Goal: Task Accomplishment & Management: Manage account settings

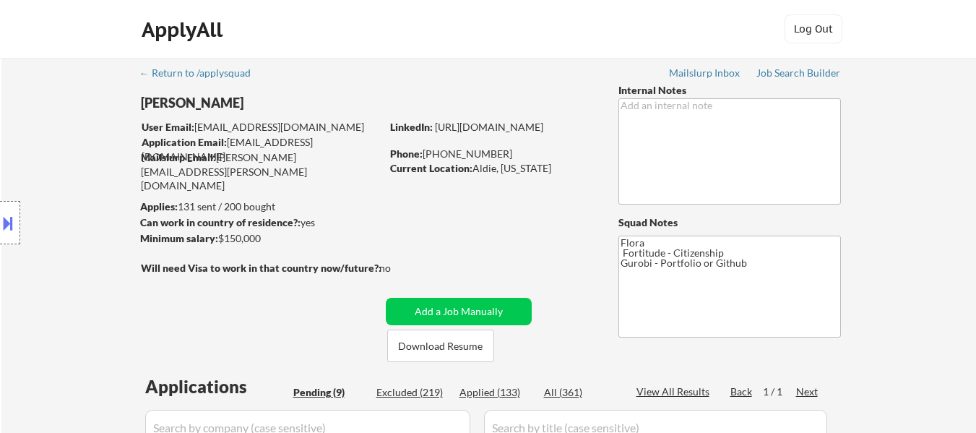
select select ""pending""
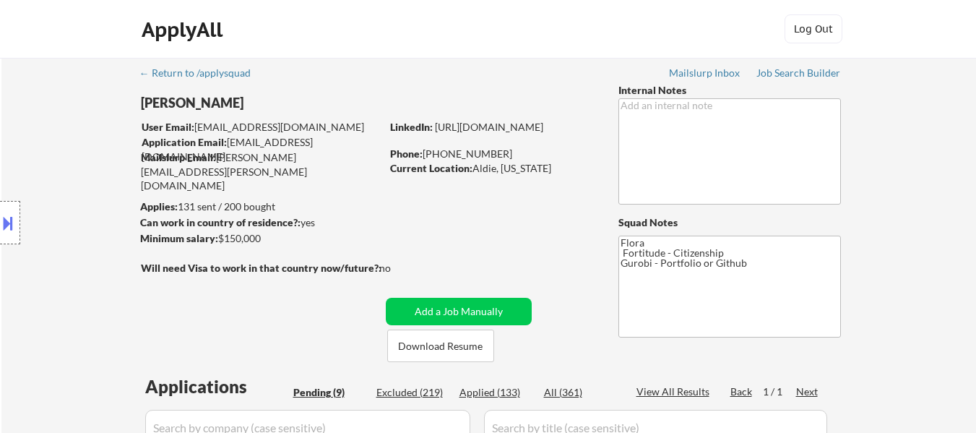
select select ""pending""
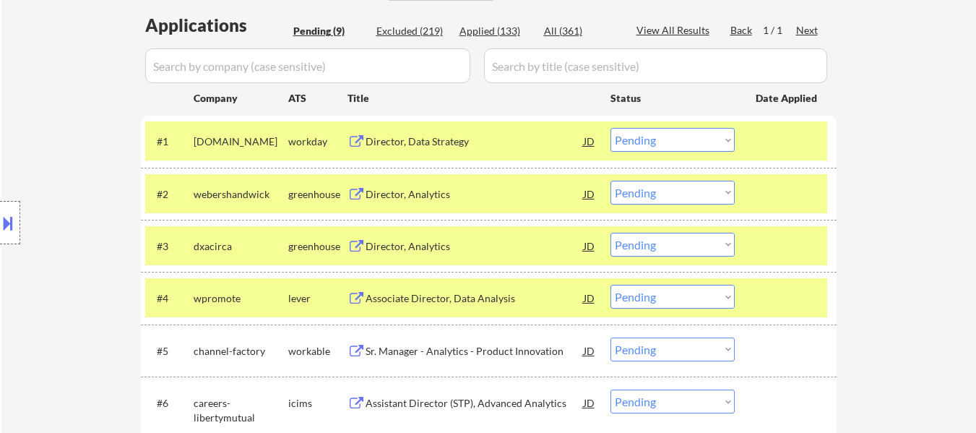
click at [673, 137] on select "Choose an option... Pending Applied Excluded (Questions) Excluded (Expired) Exc…" at bounding box center [672, 140] width 124 height 24
click at [610, 128] on select "Choose an option... Pending Applied Excluded (Questions) Excluded (Expired) Exc…" at bounding box center [672, 140] width 124 height 24
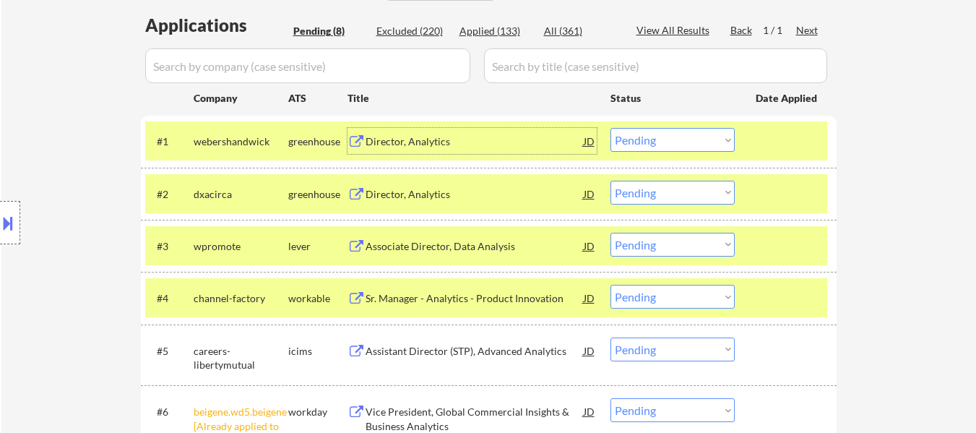
click at [412, 140] on div "Director, Analytics" at bounding box center [474, 141] width 218 height 14
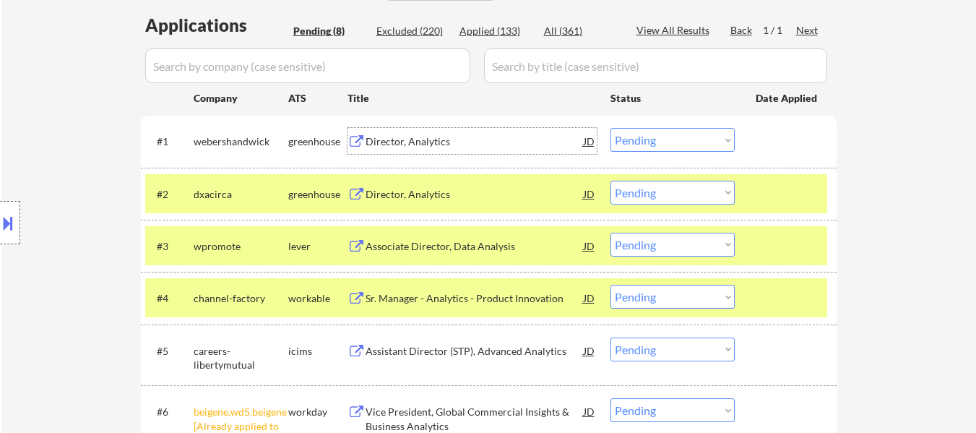
click at [776, 199] on div at bounding box center [787, 194] width 64 height 26
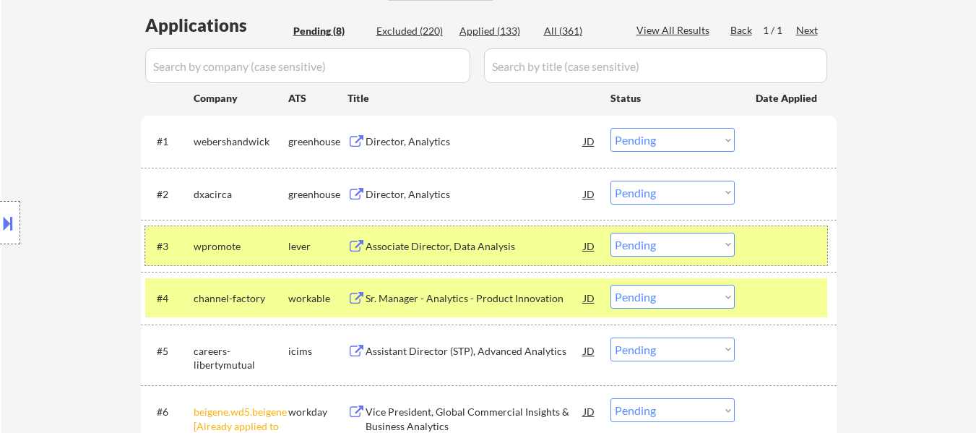
click at [767, 260] on div "#3 wpromote lever Associate Director, Data Analysis JD Choose an option... Pend…" at bounding box center [486, 245] width 682 height 39
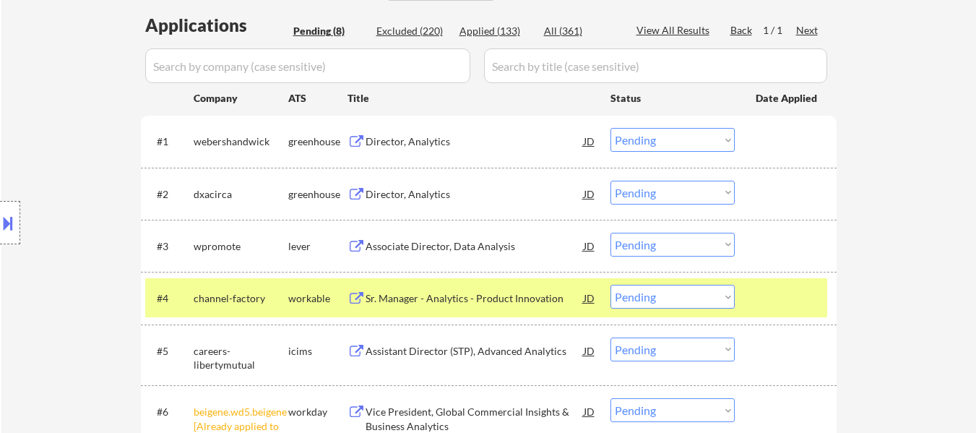
click at [763, 296] on div at bounding box center [787, 298] width 64 height 26
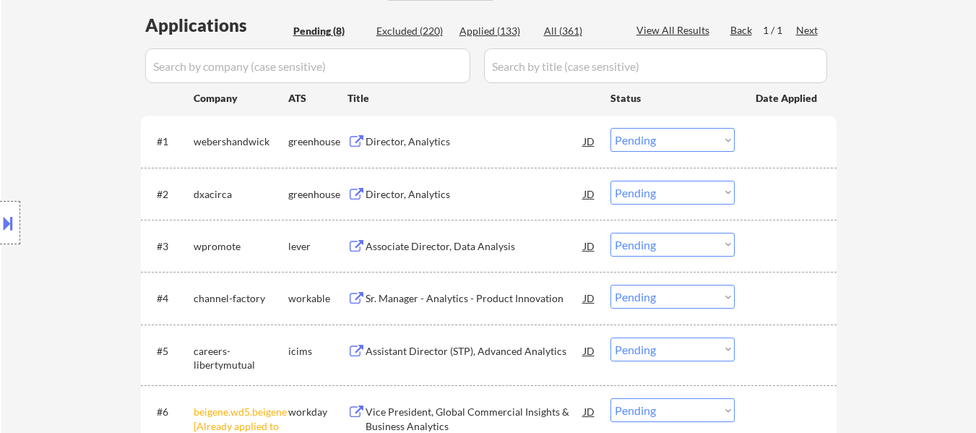
click at [450, 195] on div "Director, Analytics" at bounding box center [474, 194] width 218 height 14
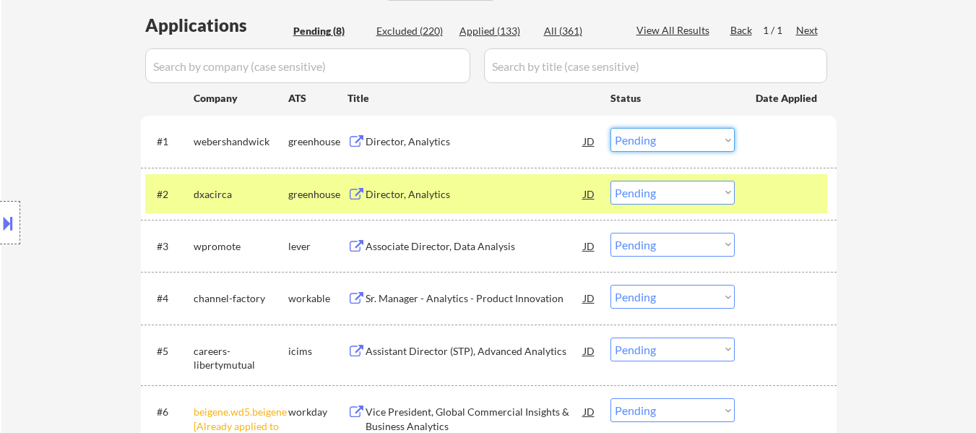
click at [691, 138] on select "Choose an option... Pending Applied Excluded (Questions) Excluded (Expired) Exc…" at bounding box center [672, 140] width 124 height 24
click at [610, 128] on select "Choose an option... Pending Applied Excluded (Questions) Excluded (Expired) Exc…" at bounding box center [672, 140] width 124 height 24
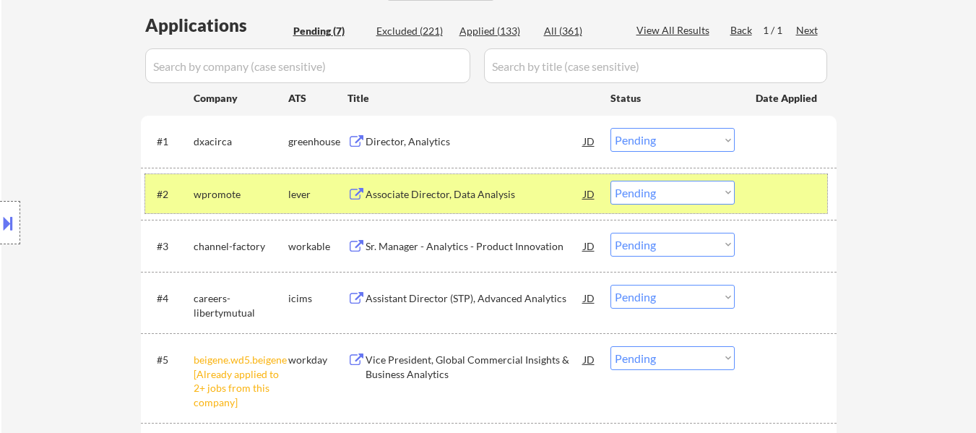
click at [813, 204] on div at bounding box center [787, 194] width 64 height 26
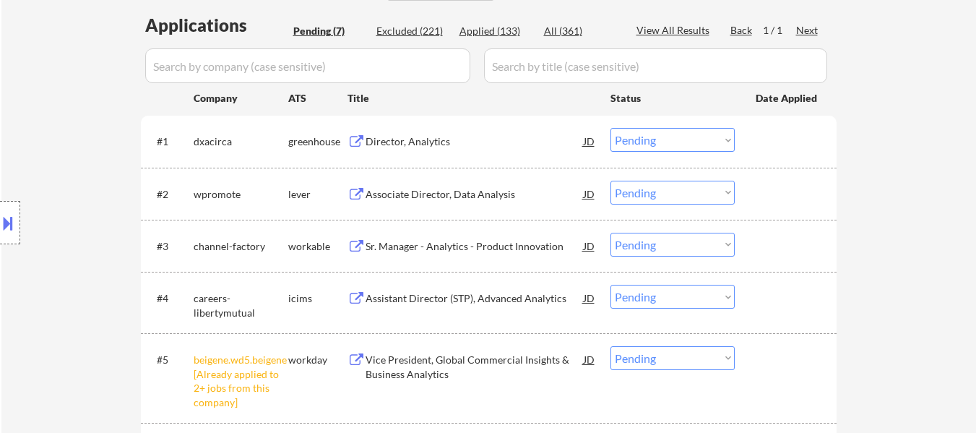
click at [503, 194] on div "Associate Director, Data Analysis" at bounding box center [474, 194] width 218 height 14
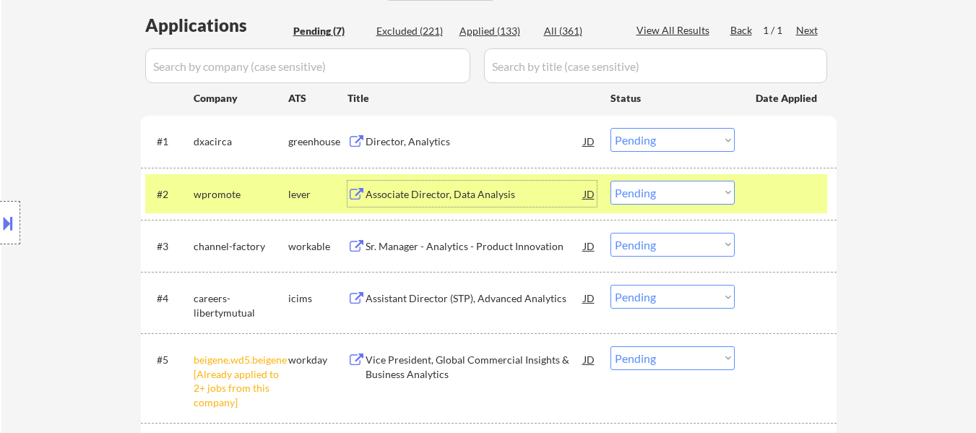
click at [664, 142] on select "Choose an option... Pending Applied Excluded (Questions) Excluded (Expired) Exc…" at bounding box center [672, 140] width 124 height 24
click at [610, 128] on select "Choose an option... Pending Applied Excluded (Questions) Excluded (Expired) Exc…" at bounding box center [672, 140] width 124 height 24
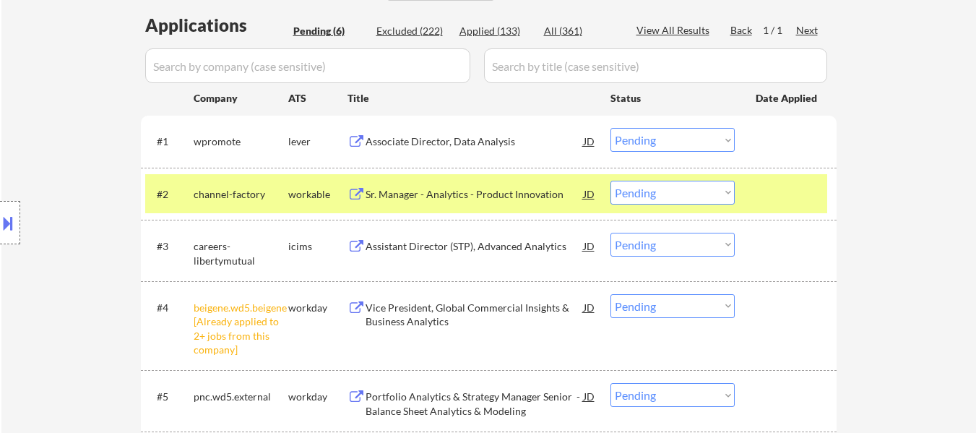
click at [792, 196] on div at bounding box center [787, 194] width 64 height 26
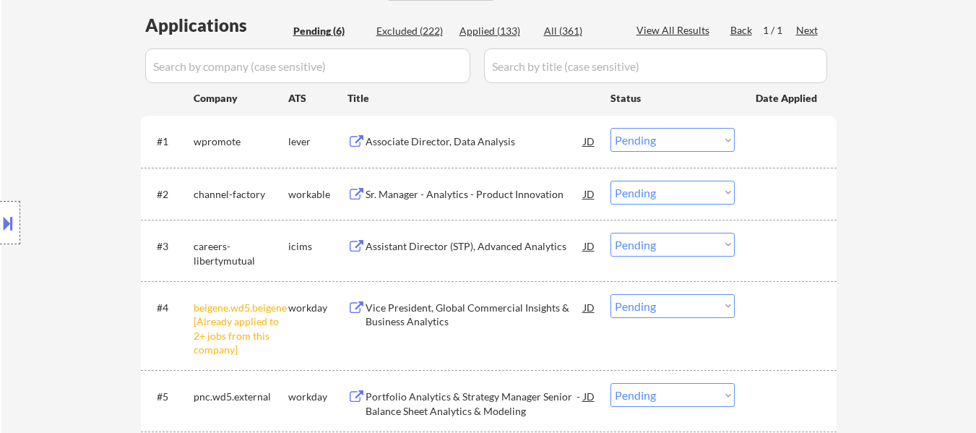
click at [472, 191] on div "Sr. Manager - Analytics - Product Innovation" at bounding box center [474, 194] width 218 height 14
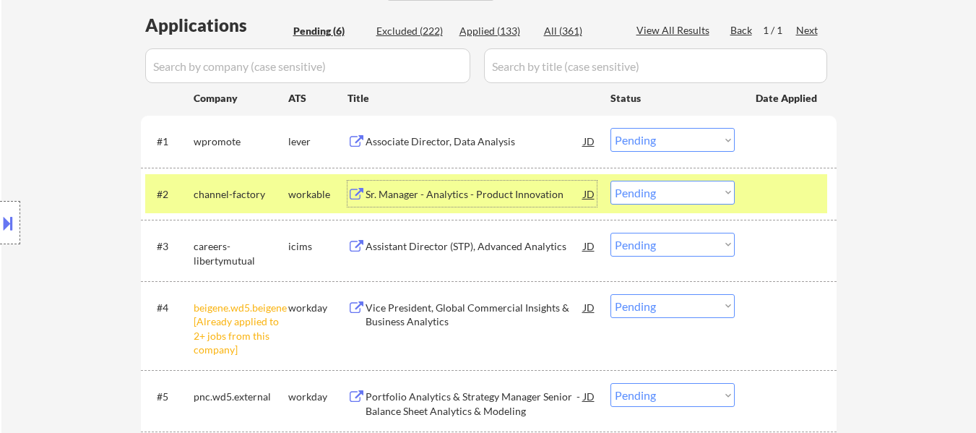
click at [659, 139] on select "Choose an option... Pending Applied Excluded (Questions) Excluded (Expired) Exc…" at bounding box center [672, 140] width 124 height 24
click at [610, 128] on select "Choose an option... Pending Applied Excluded (Questions) Excluded (Expired) Exc…" at bounding box center [672, 140] width 124 height 24
select select ""pending""
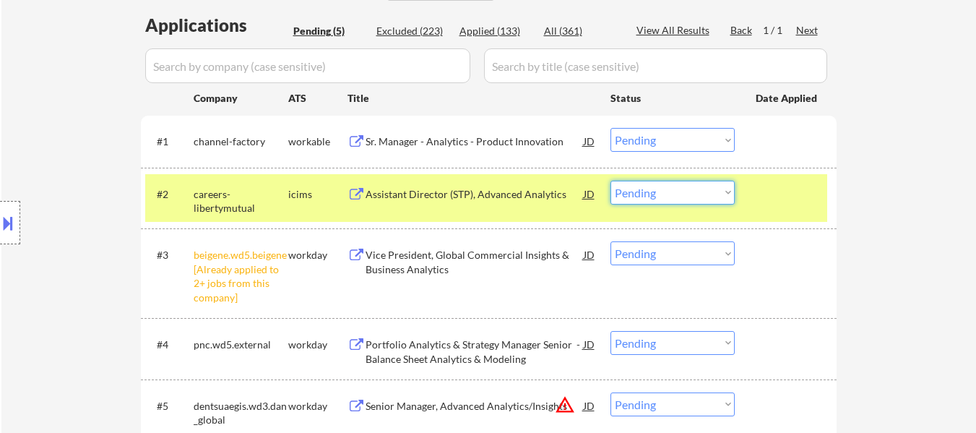
click at [685, 192] on select "Choose an option... Pending Applied Excluded (Questions) Excluded (Expired) Exc…" at bounding box center [672, 193] width 124 height 24
click at [610, 181] on select "Choose an option... Pending Applied Excluded (Questions) Excluded (Expired) Exc…" at bounding box center [672, 193] width 124 height 24
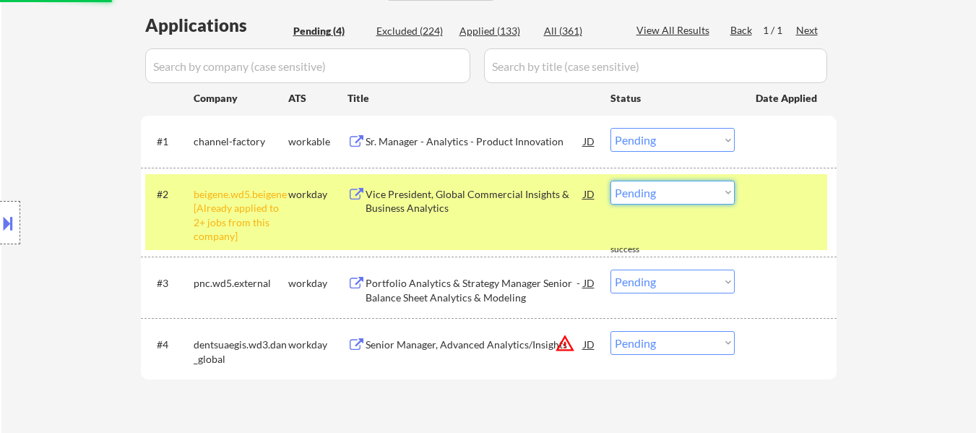
click at [687, 183] on select "Choose an option... Pending Applied Excluded (Questions) Excluded (Expired) Exc…" at bounding box center [672, 193] width 124 height 24
click at [610, 181] on select "Choose an option... Pending Applied Excluded (Questions) Excluded (Expired) Exc…" at bounding box center [672, 193] width 124 height 24
select select ""pending""
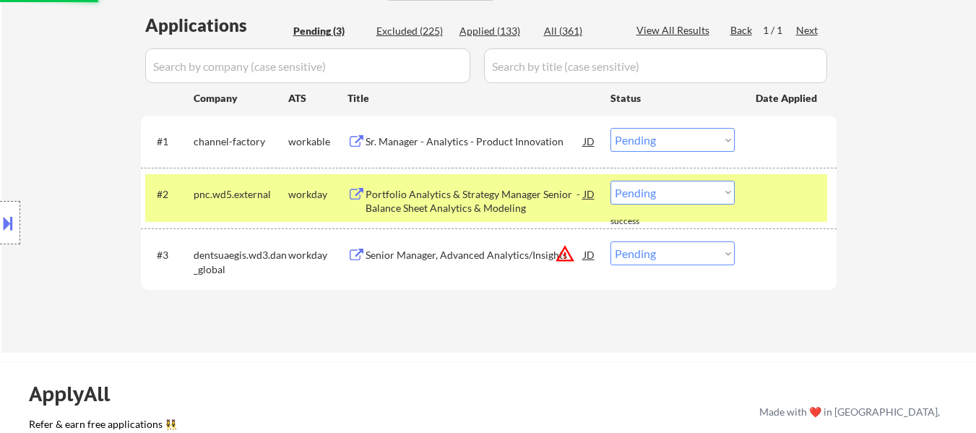
click at [456, 204] on div "Portfolio Analytics & Strategy Manager Senior - Balance Sheet Analytics & Model…" at bounding box center [474, 201] width 218 height 28
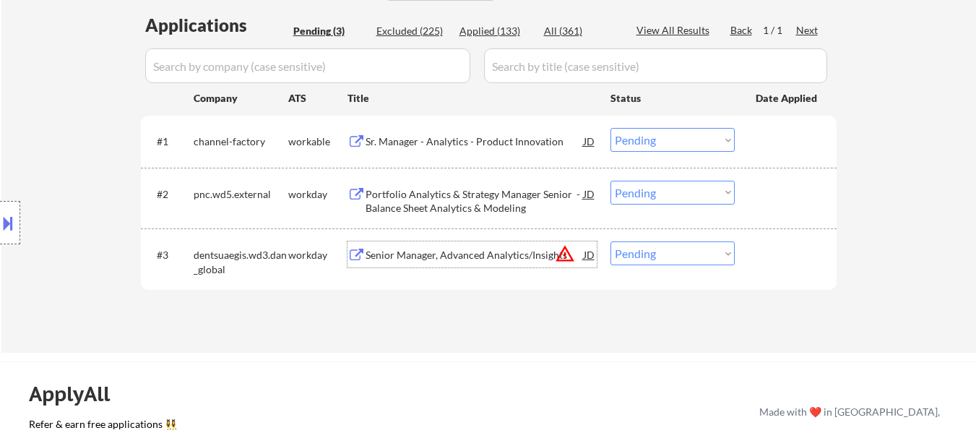
click at [501, 256] on div "Senior Manager, Advanced Analytics/Insights" at bounding box center [474, 255] width 218 height 14
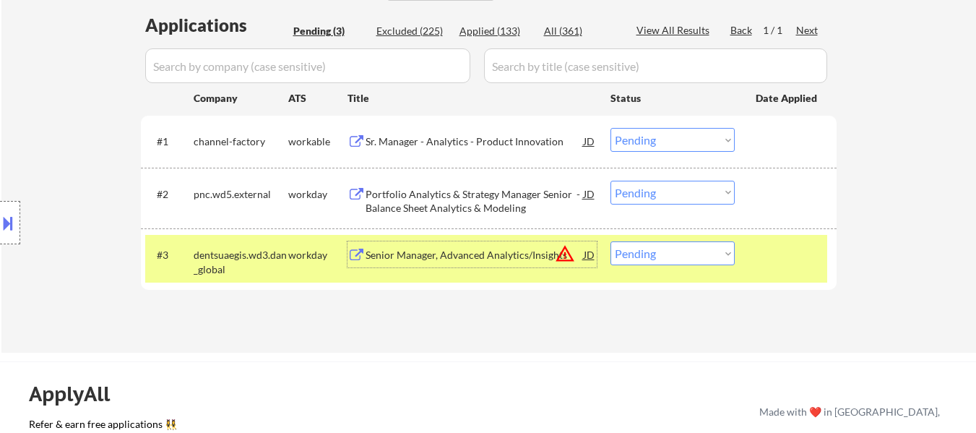
click at [632, 144] on select "Choose an option... Pending Applied Excluded (Questions) Excluded (Expired) Exc…" at bounding box center [672, 140] width 124 height 24
click at [610, 128] on select "Choose an option... Pending Applied Excluded (Questions) Excluded (Expired) Exc…" at bounding box center [672, 140] width 124 height 24
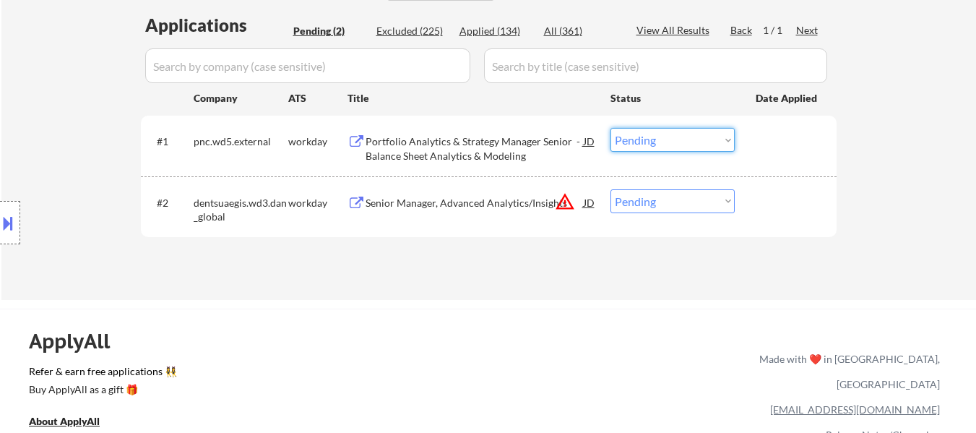
click at [677, 147] on select "Choose an option... Pending Applied Excluded (Questions) Excluded (Expired) Exc…" at bounding box center [672, 140] width 124 height 24
click at [610, 128] on select "Choose an option... Pending Applied Excluded (Questions) Excluded (Expired) Exc…" at bounding box center [672, 140] width 124 height 24
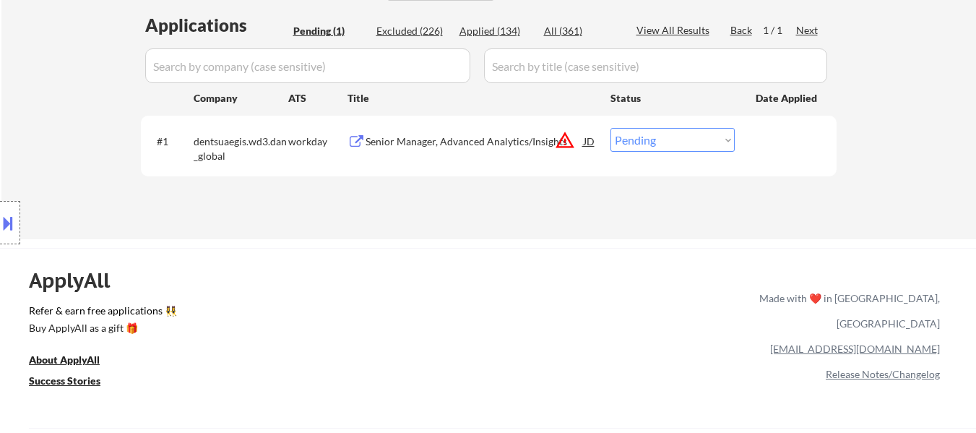
click at [9, 226] on button at bounding box center [8, 223] width 16 height 24
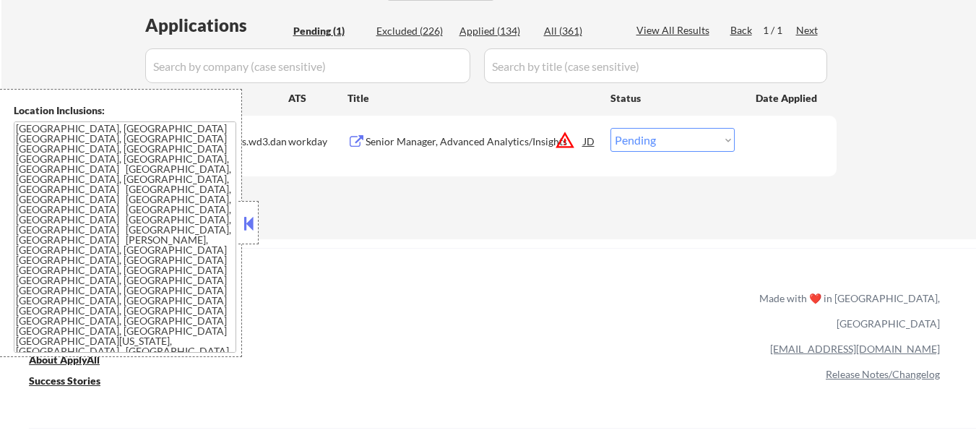
scroll to position [433, 0]
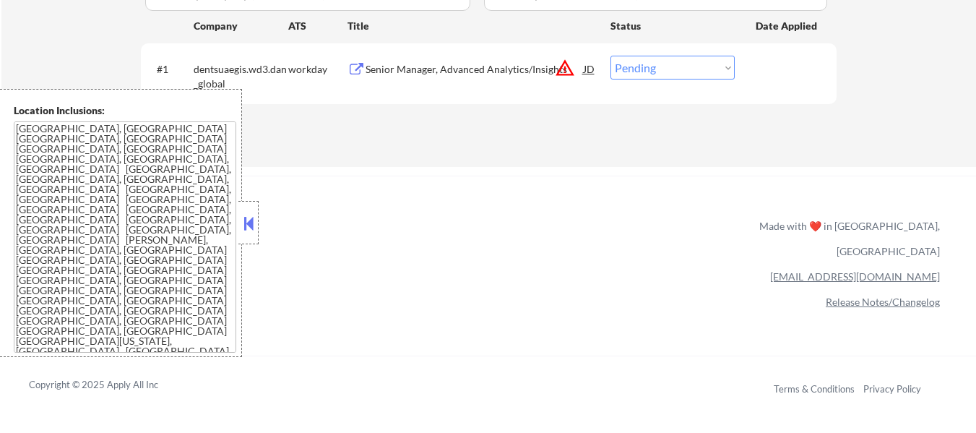
click at [250, 228] on button at bounding box center [249, 223] width 16 height 22
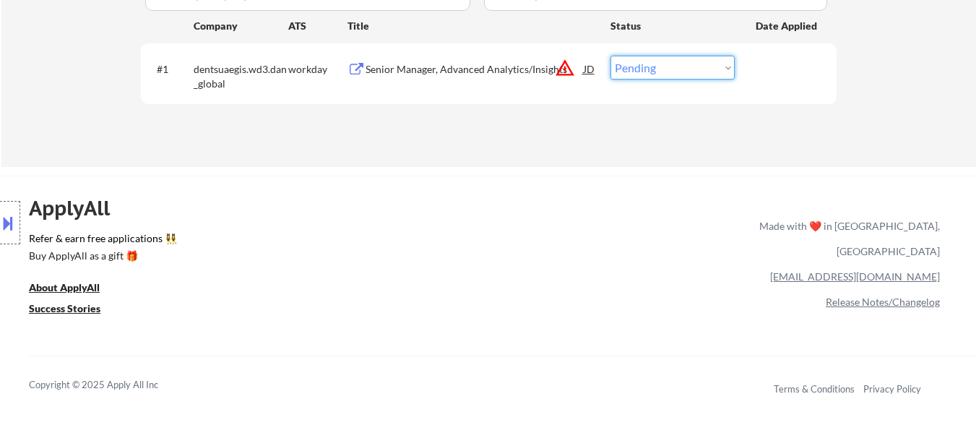
click at [672, 69] on select "Choose an option... Pending Applied Excluded (Questions) Excluded (Expired) Exc…" at bounding box center [672, 68] width 124 height 24
click at [610, 56] on select "Choose an option... Pending Applied Excluded (Questions) Excluded (Expired) Exc…" at bounding box center [672, 68] width 124 height 24
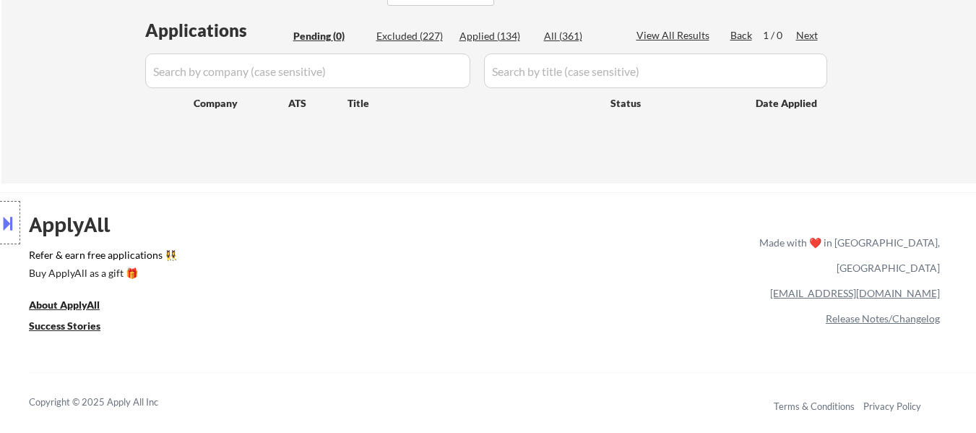
scroll to position [217, 0]
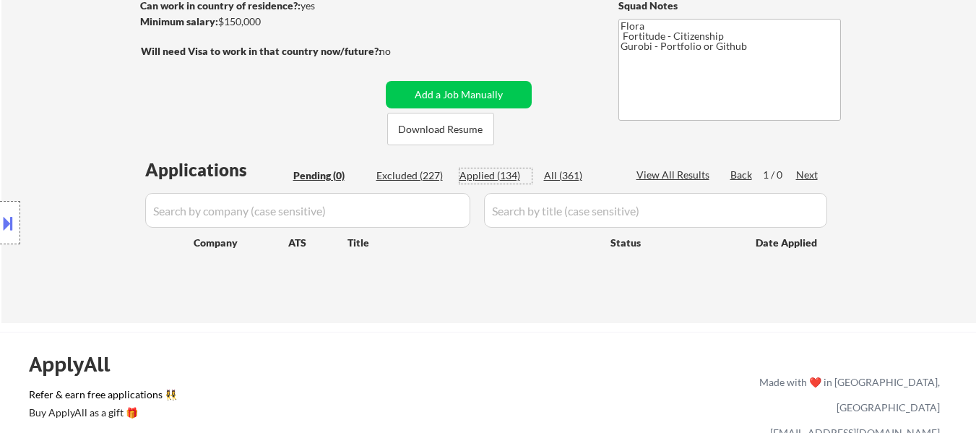
click at [505, 174] on div "Applied (134)" at bounding box center [495, 175] width 72 height 14
select select ""applied""
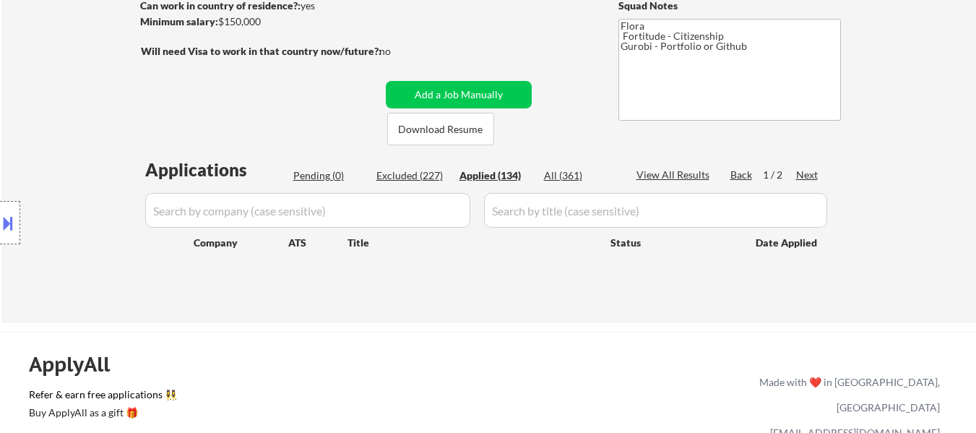
select select ""applied""
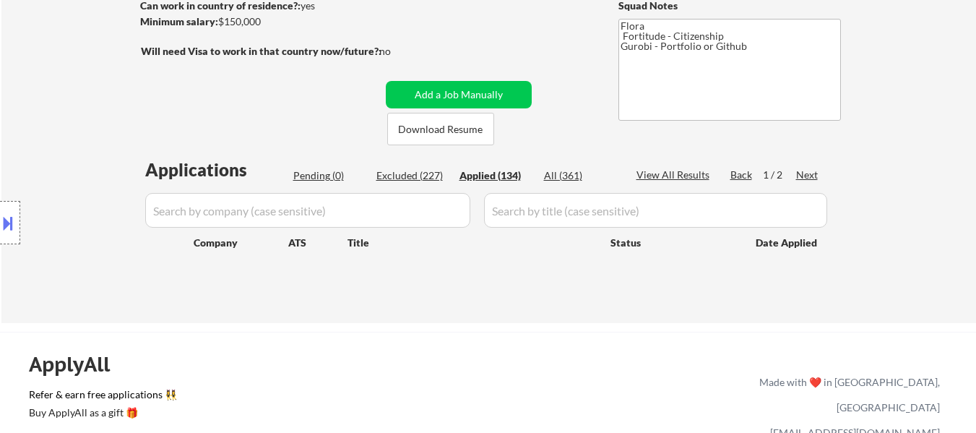
select select ""applied""
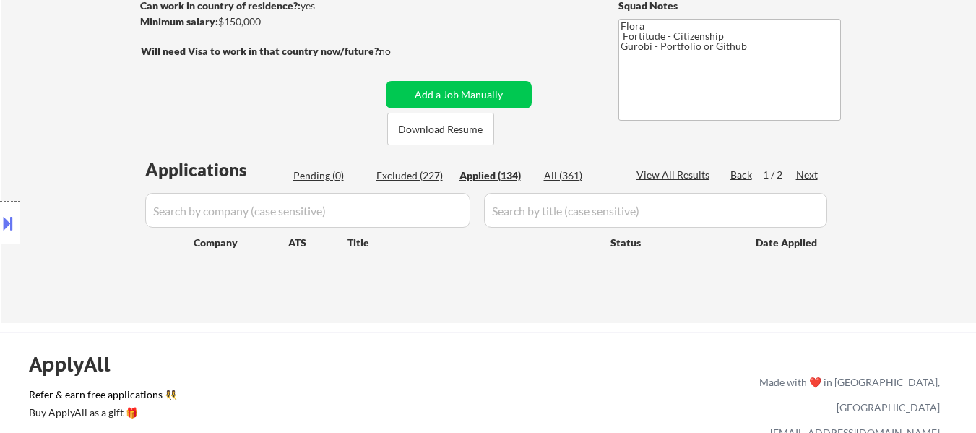
select select ""applied""
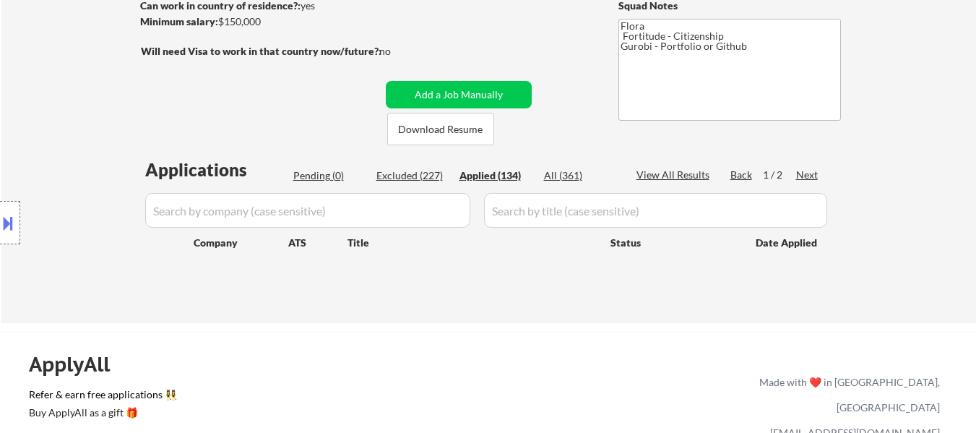
select select ""applied""
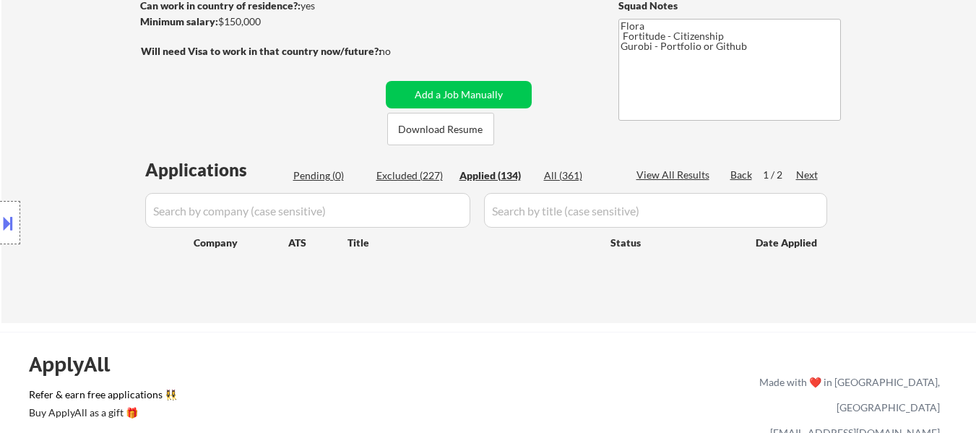
select select ""applied""
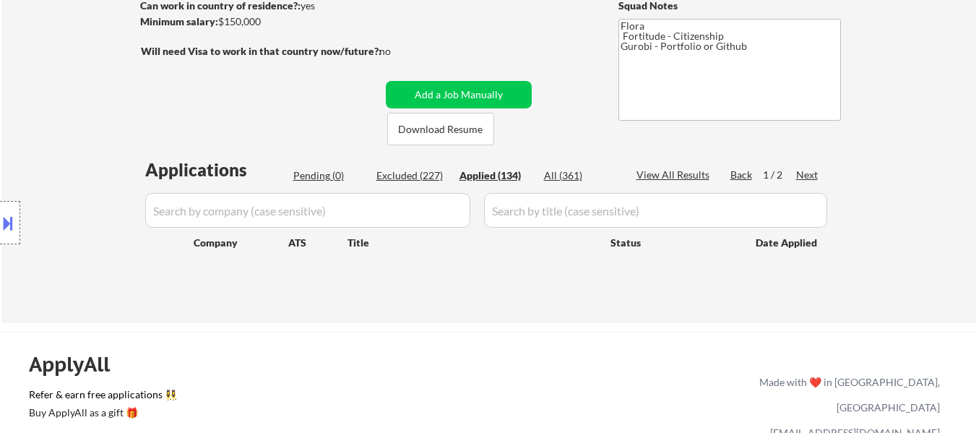
select select ""applied""
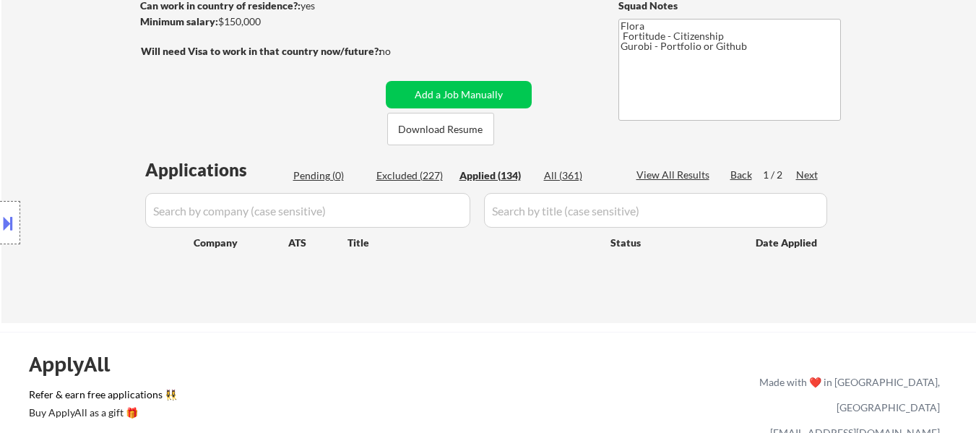
select select ""applied""
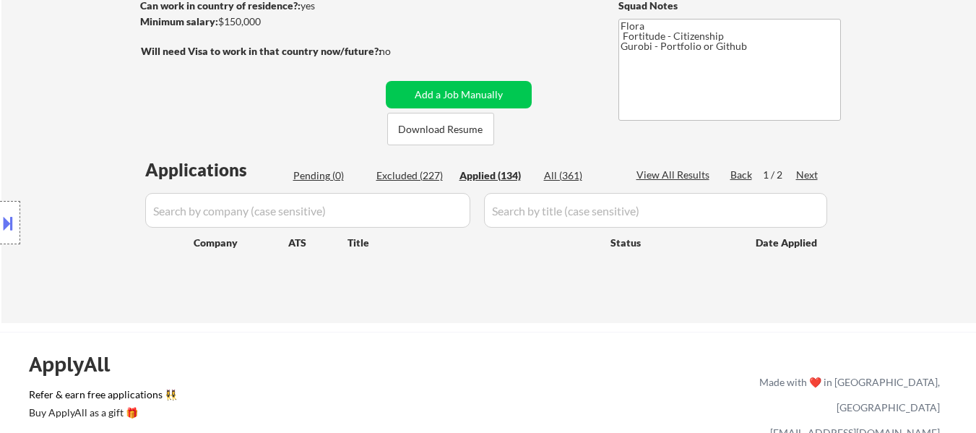
select select ""applied""
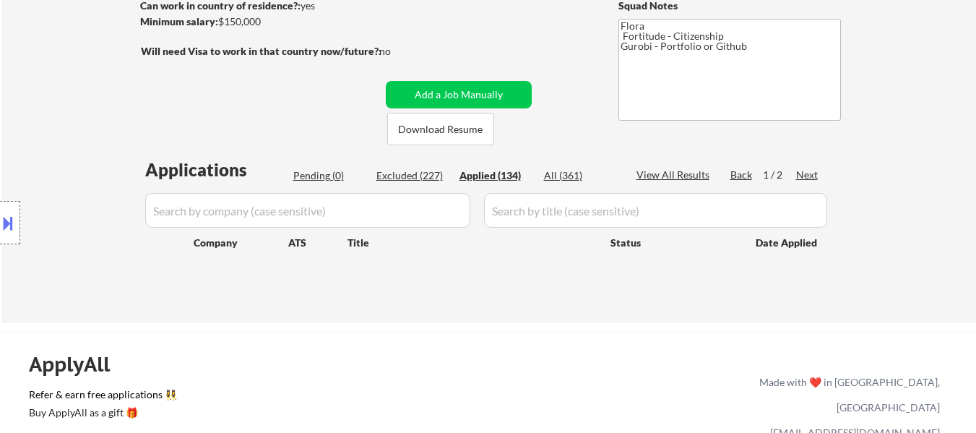
select select ""applied""
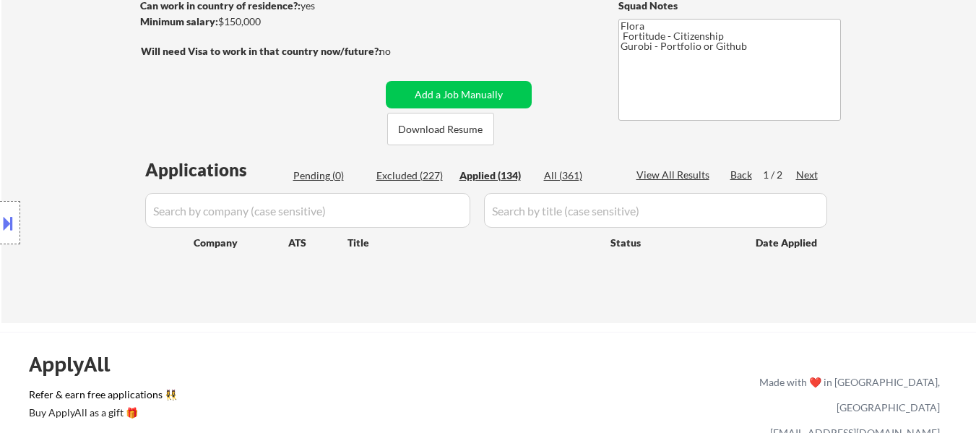
select select ""applied""
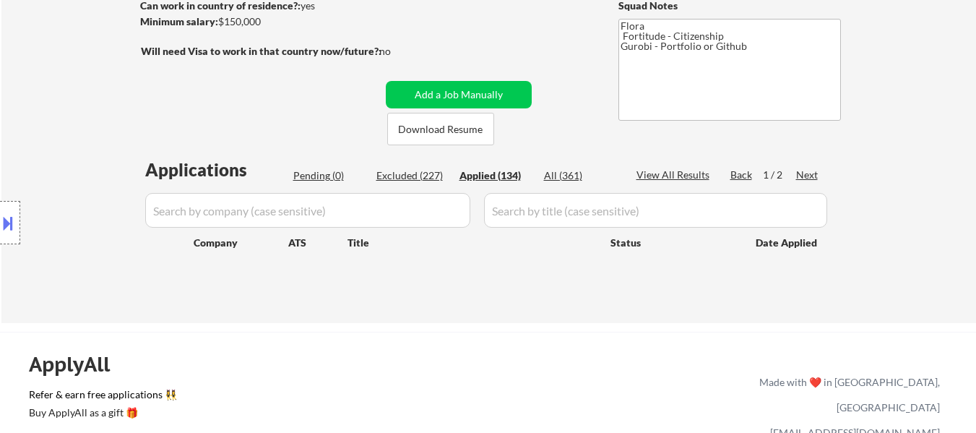
select select ""applied""
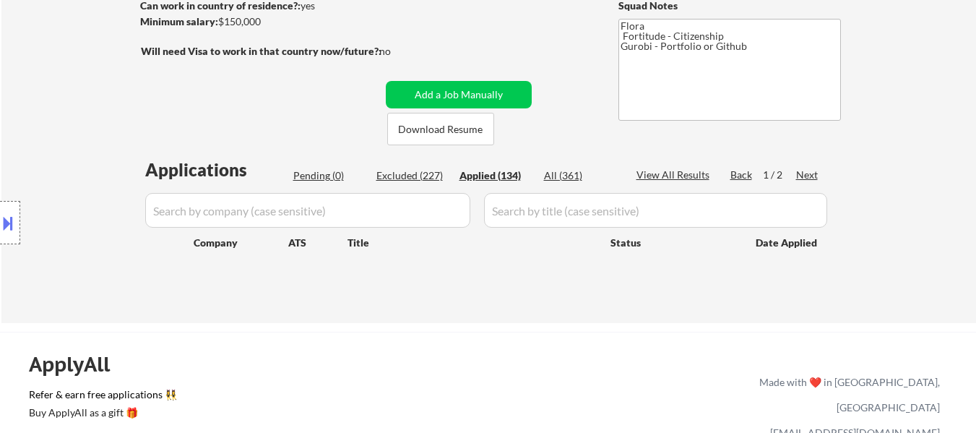
select select ""applied""
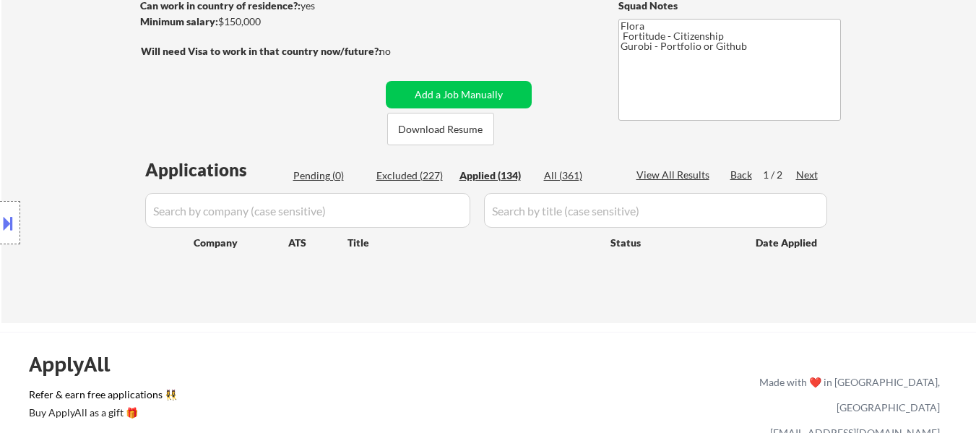
select select ""applied""
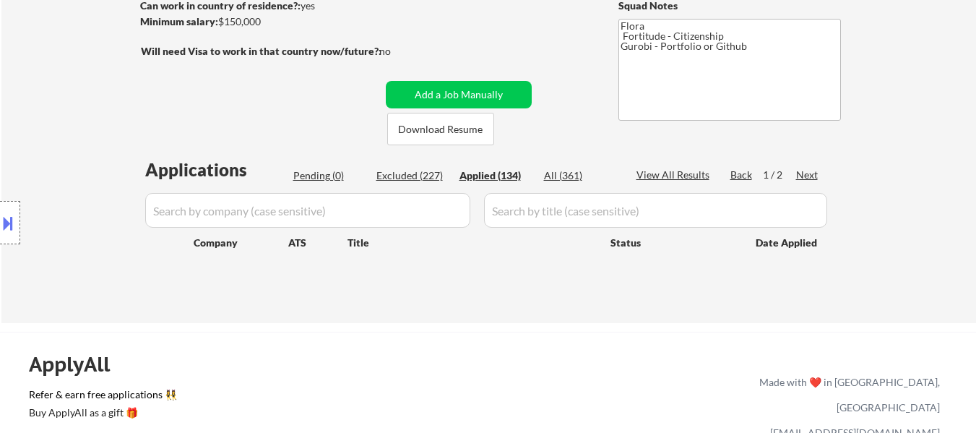
select select ""applied""
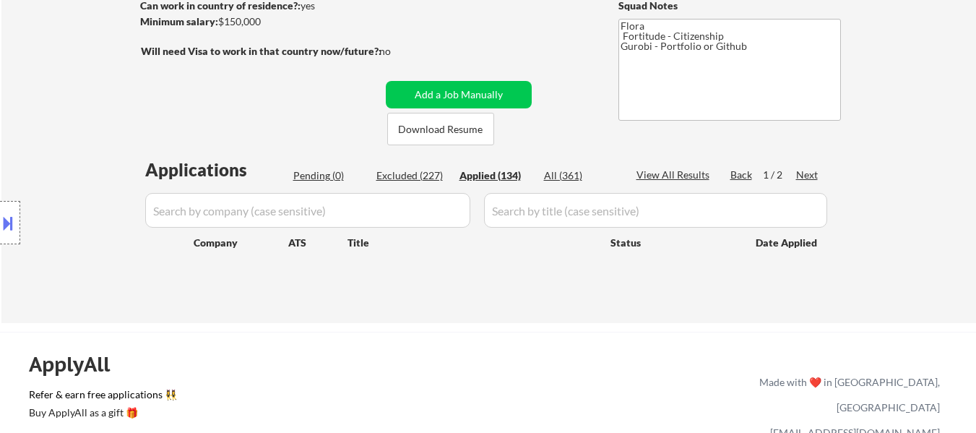
select select ""applied""
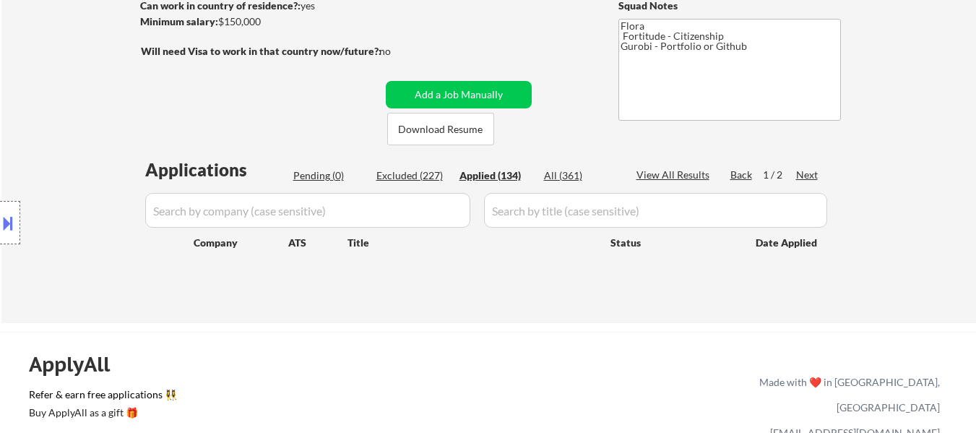
select select ""applied""
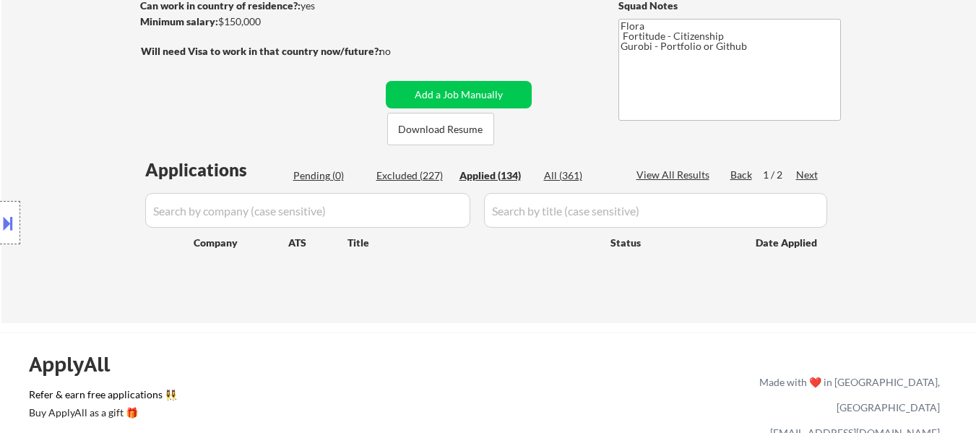
select select ""applied""
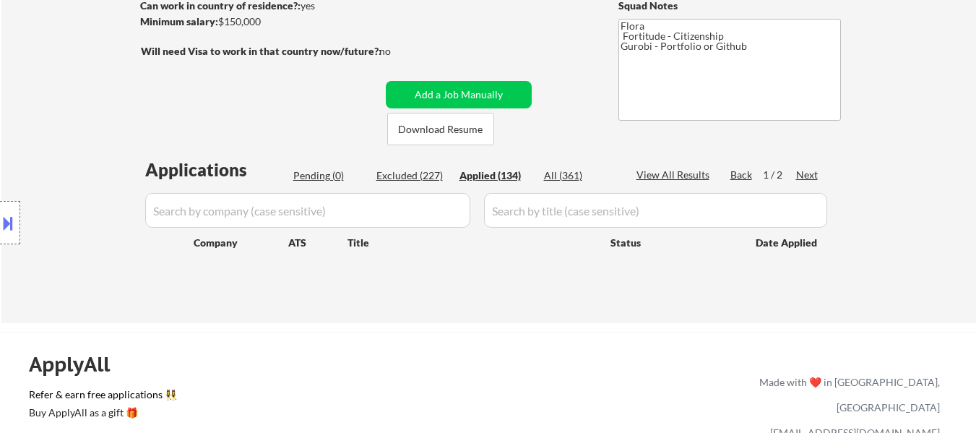
select select ""applied""
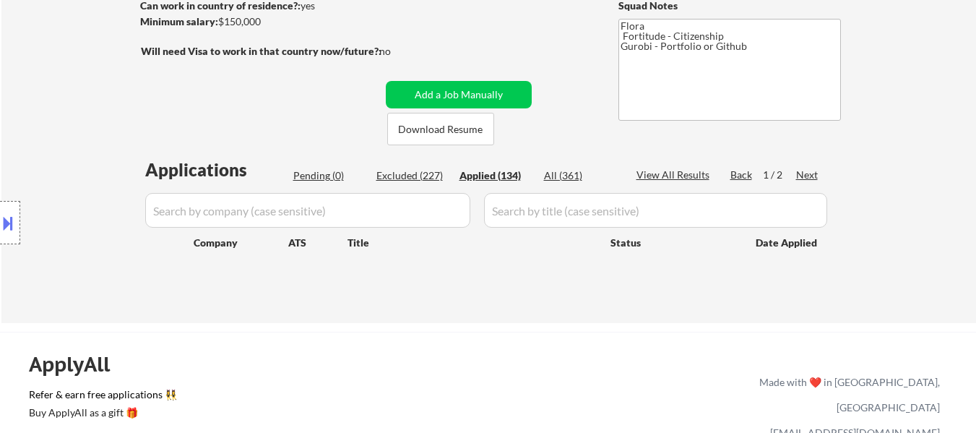
select select ""applied""
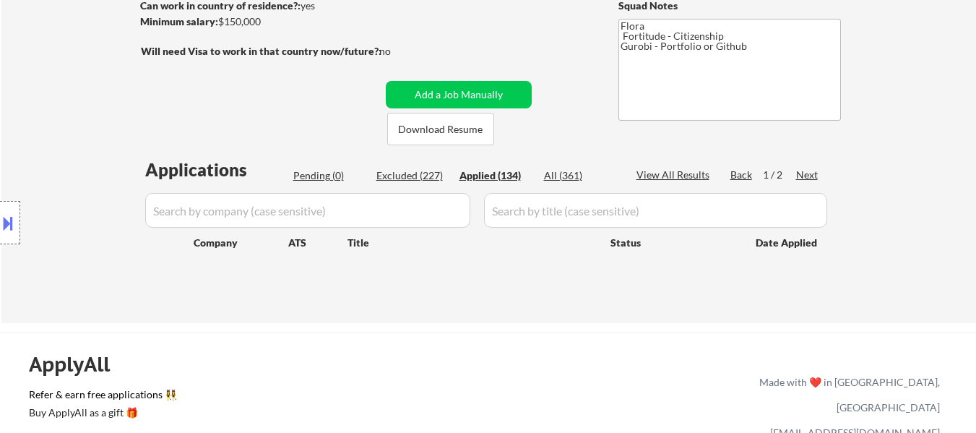
select select ""applied""
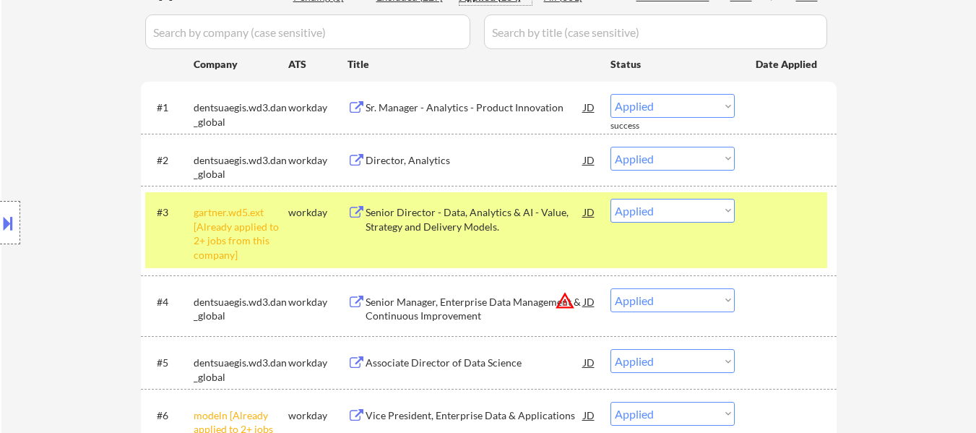
scroll to position [433, 0]
